Goal: Task Accomplishment & Management: Complete application form

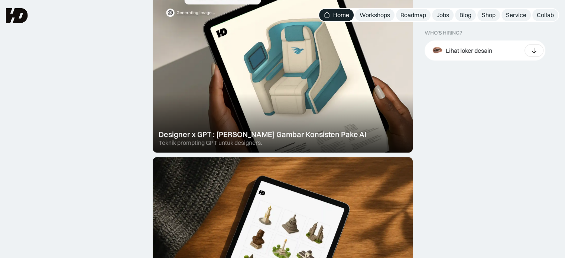
scroll to position [297, 0]
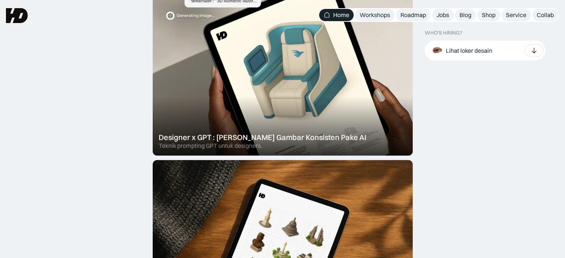
click at [496, 61] on div "WHO’S HIRING? Lihat loker desain Product & Marketing Designer Bookipi · 20d UI/…" at bounding box center [485, 47] width 121 height 34
click at [499, 47] on div "Lihat loker desain" at bounding box center [485, 51] width 121 height 20
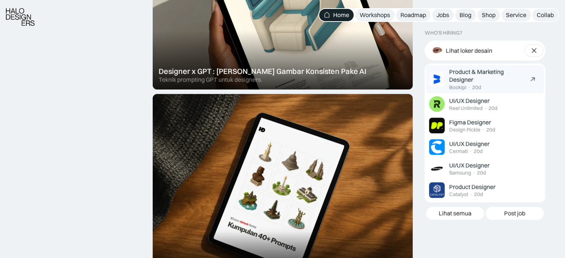
scroll to position [372, 0]
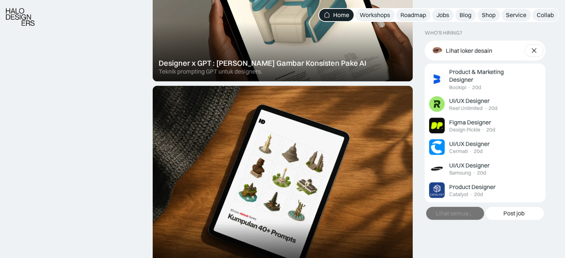
click at [470, 212] on icon at bounding box center [470, 216] width 9 height 8
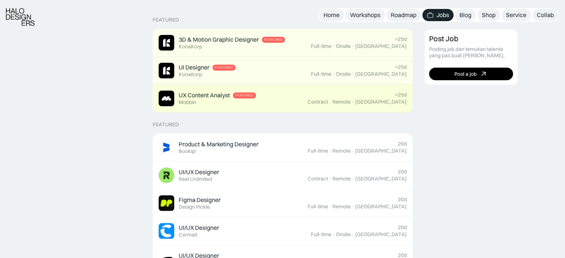
scroll to position [186, 0]
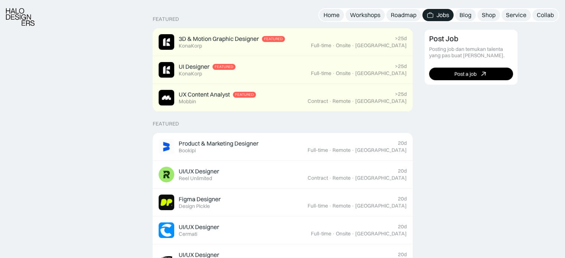
drag, startPoint x: 490, startPoint y: 157, endPoint x: 491, endPoint y: 168, distance: 11.9
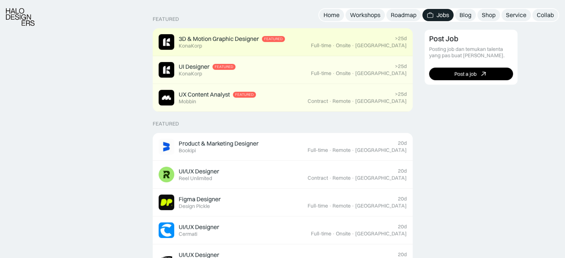
click at [218, 37] on div "3D & Motion Graphic Designer" at bounding box center [219, 39] width 80 height 8
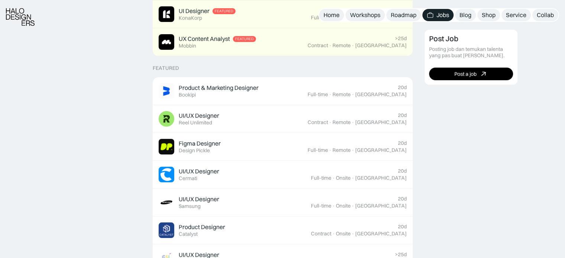
scroll to position [244, 0]
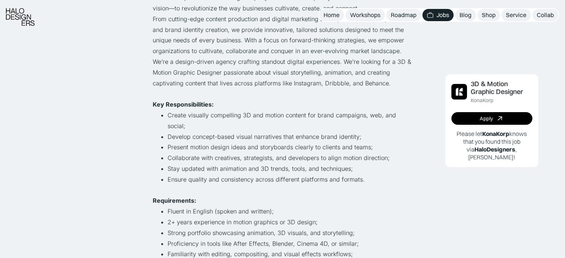
scroll to position [260, 0]
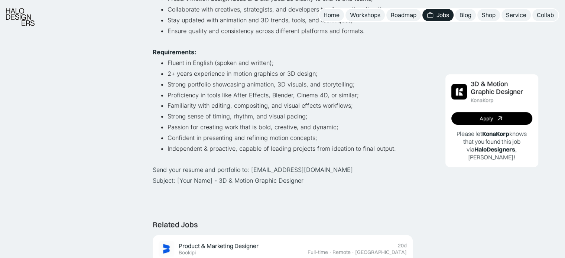
click at [256, 165] on p "Send your resume and portfolio to: hiring@konakorp.co Subject: [Your Name] - 3D…" at bounding box center [283, 176] width 260 height 22
drag, startPoint x: 256, startPoint y: 160, endPoint x: 303, endPoint y: 162, distance: 46.5
click at [303, 165] on p "Send your resume and portfolio to: hiring@konakorp.co Subject: [Your Name] - 3D…" at bounding box center [283, 176] width 260 height 22
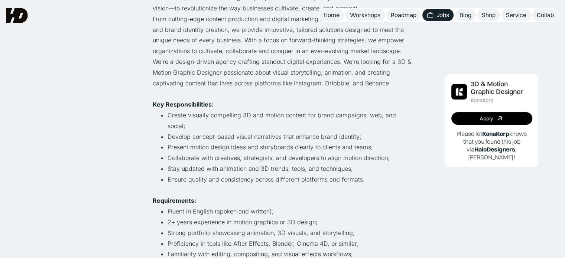
scroll to position [0, 0]
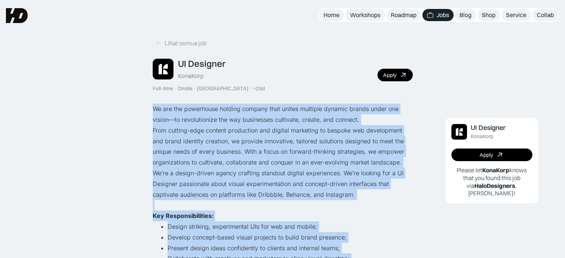
drag, startPoint x: 244, startPoint y: 222, endPoint x: 152, endPoint y: 108, distance: 146.5
copy div "We are the powerhouse holding company that unites multiple dynamic brands under…"
click at [291, 173] on p "We’re a design-driven agency crafting standout digital experiences. We’re looki…" at bounding box center [283, 184] width 260 height 32
click at [295, 171] on p "We’re a design-driven agency crafting standout digital experiences. We’re looki…" at bounding box center [283, 184] width 260 height 32
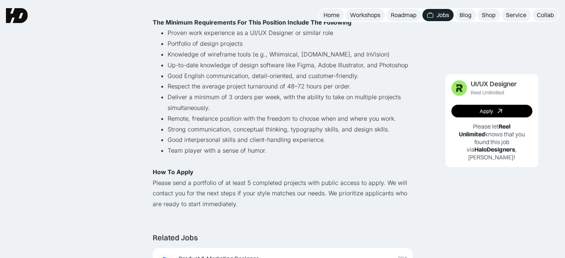
scroll to position [482, 0]
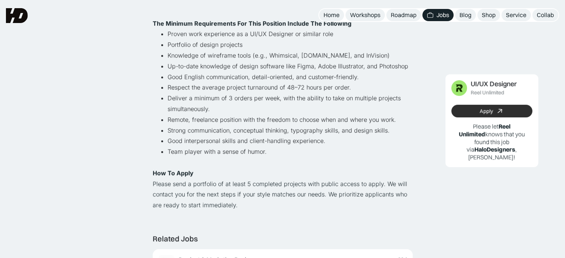
click at [491, 111] on div "Apply" at bounding box center [486, 111] width 13 height 6
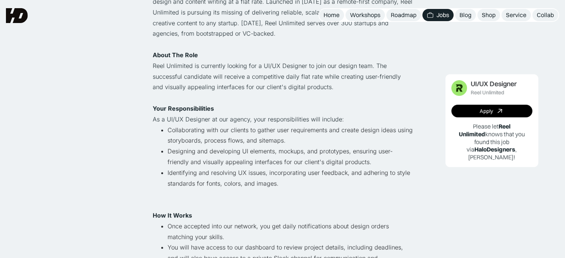
scroll to position [0, 0]
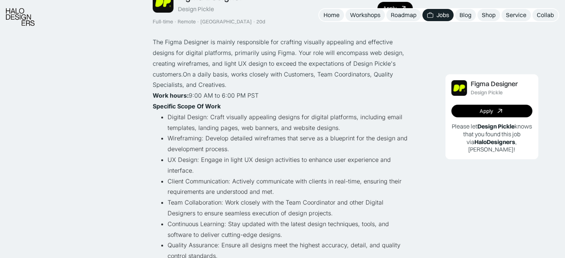
scroll to position [68, 0]
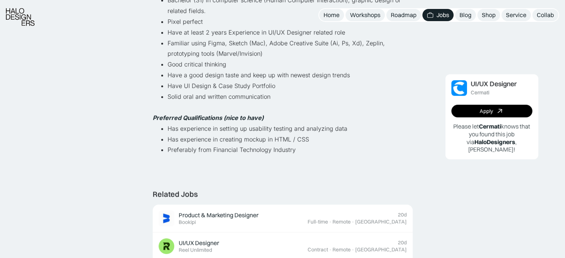
scroll to position [313, 0]
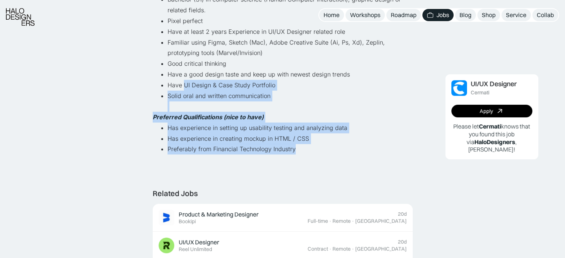
drag, startPoint x: 323, startPoint y: 140, endPoint x: 184, endPoint y: 74, distance: 153.0
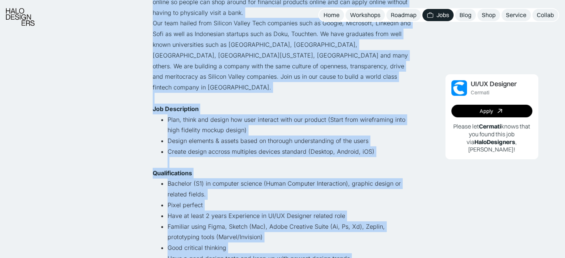
scroll to position [131, 0]
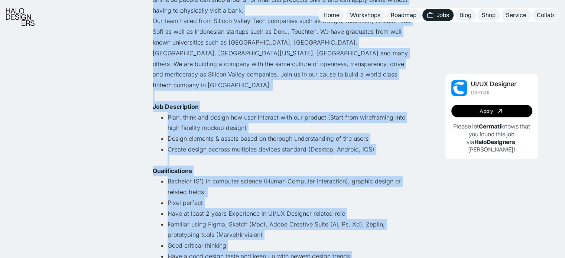
copy div "Lorem Ipsumdo si a consectet adipiscing (elitsed) doeiusm tempo in Utlaboree. D…"
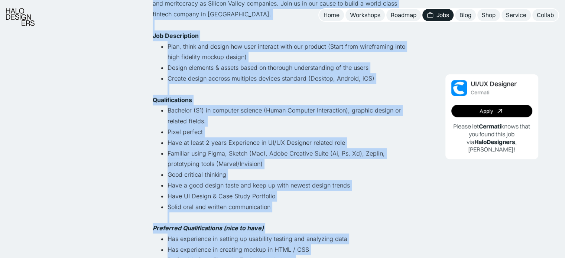
scroll to position [206, 0]
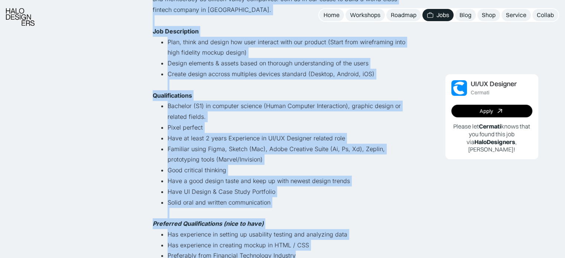
copy div "Lorem Ipsumdo si a consectet adipiscing (elitsed) doeiusm tempo in Utlaboree. D…"
click at [256, 165] on li "Good critical thinking" at bounding box center [290, 170] width 245 height 11
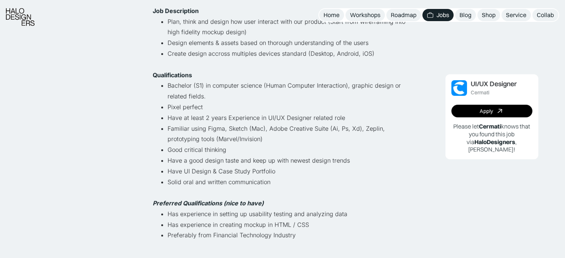
scroll to position [227, 0]
